Goal: Task Accomplishment & Management: Complete application form

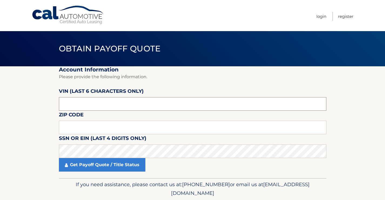
click at [94, 110] on input "text" at bounding box center [193, 104] width 268 height 14
paste input "JF2SKA"
click at [105, 106] on input "JF2SKA" at bounding box center [193, 104] width 268 height 14
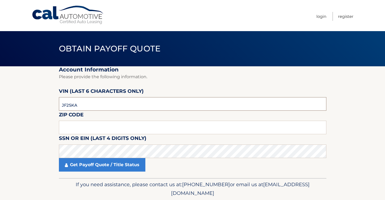
drag, startPoint x: 79, startPoint y: 104, endPoint x: 50, endPoint y: 106, distance: 29.5
click at [50, 106] on section "Account Information Please provide the following information. VIN (last 6 chara…" at bounding box center [192, 122] width 385 height 112
paste input "484859"
type input "484859"
click at [83, 125] on input "text" at bounding box center [193, 128] width 268 height 14
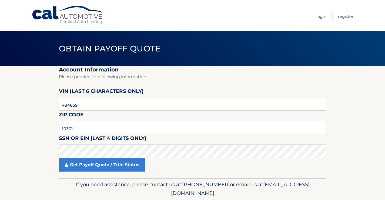
drag, startPoint x: 82, startPoint y: 125, endPoint x: 30, endPoint y: 125, distance: 51.6
click at [30, 125] on section "Account Information Please provide the following information. VIN (last 6 chara…" at bounding box center [192, 122] width 385 height 112
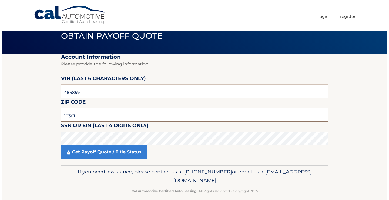
scroll to position [19, 0]
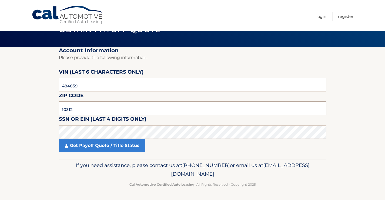
type input "10312"
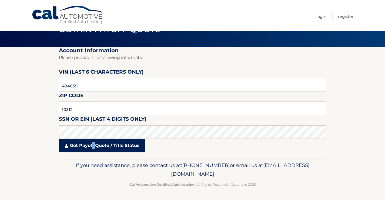
click at [97, 148] on link "Get Payoff Quote / Title Status" at bounding box center [102, 146] width 87 height 14
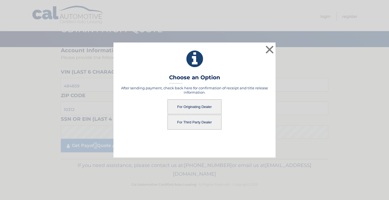
click at [202, 121] on button "For Third Party Dealer" at bounding box center [195, 122] width 54 height 15
click at [196, 101] on button "For Originating Dealer" at bounding box center [195, 106] width 54 height 15
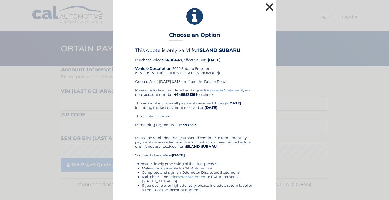
click at [268, 10] on button "×" at bounding box center [269, 7] width 11 height 11
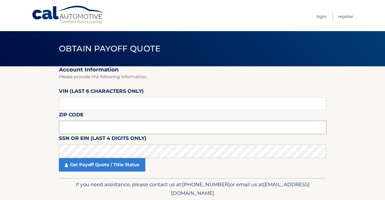
click at [87, 128] on input "text" at bounding box center [193, 128] width 268 height 14
type input "10312"
click button "For Originating Dealer" at bounding box center [0, 0] width 0 height 0
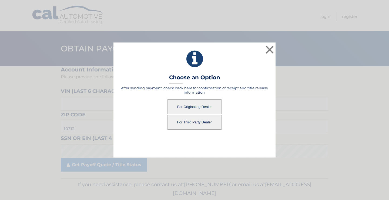
click at [194, 117] on button "For Third Party Dealer" at bounding box center [195, 122] width 54 height 15
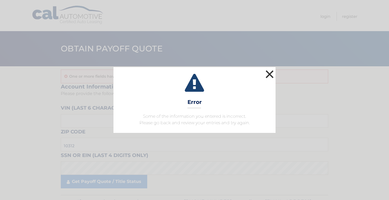
click at [273, 77] on button "×" at bounding box center [269, 74] width 11 height 11
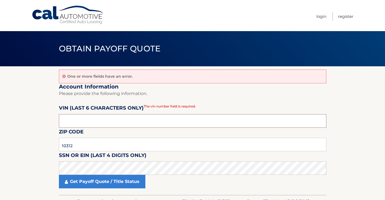
drag, startPoint x: 111, startPoint y: 122, endPoint x: -20, endPoint y: 103, distance: 132.5
click at [0, 103] on html "Cal Automotive Menu Login Register Obtain Payoff Quote" at bounding box center [192, 100] width 385 height 200
type input "484859"
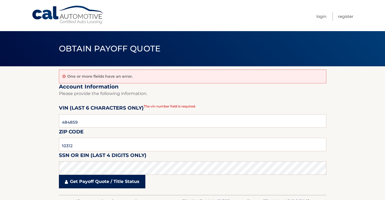
click at [79, 182] on link "Get Payoff Quote / Title Status" at bounding box center [102, 182] width 87 height 14
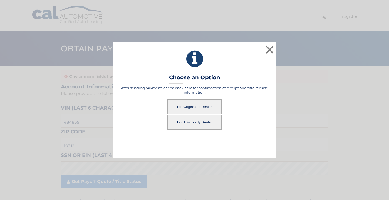
click at [192, 121] on button "For Third Party Dealer" at bounding box center [195, 122] width 54 height 15
click at [197, 118] on button "For Third Party Dealer" at bounding box center [195, 122] width 54 height 15
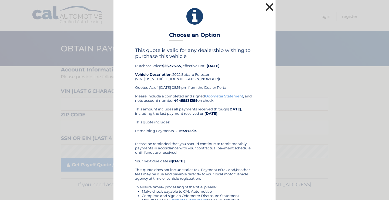
click at [269, 5] on button "×" at bounding box center [269, 7] width 11 height 11
